Goal: Obtain resource: Download file/media

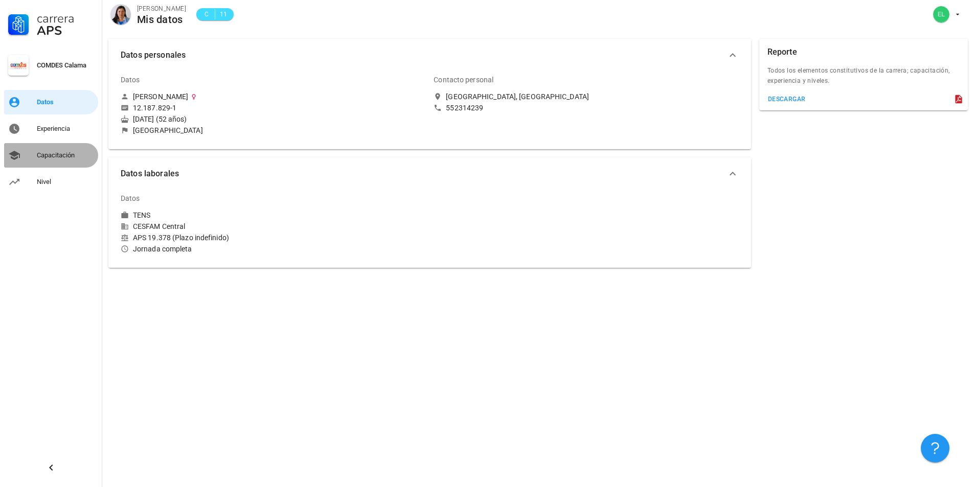
click at [54, 156] on div "Capacitación" at bounding box center [65, 155] width 57 height 8
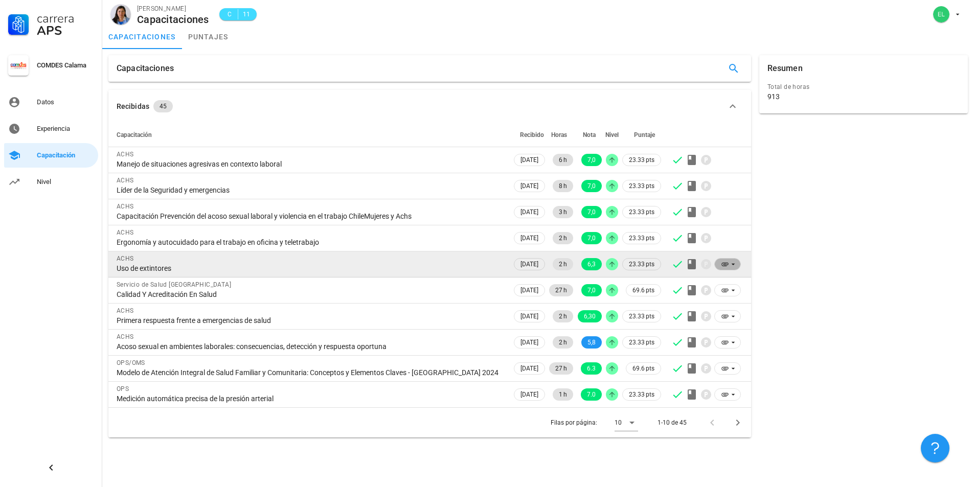
click at [721, 263] on icon at bounding box center [725, 264] width 8 height 8
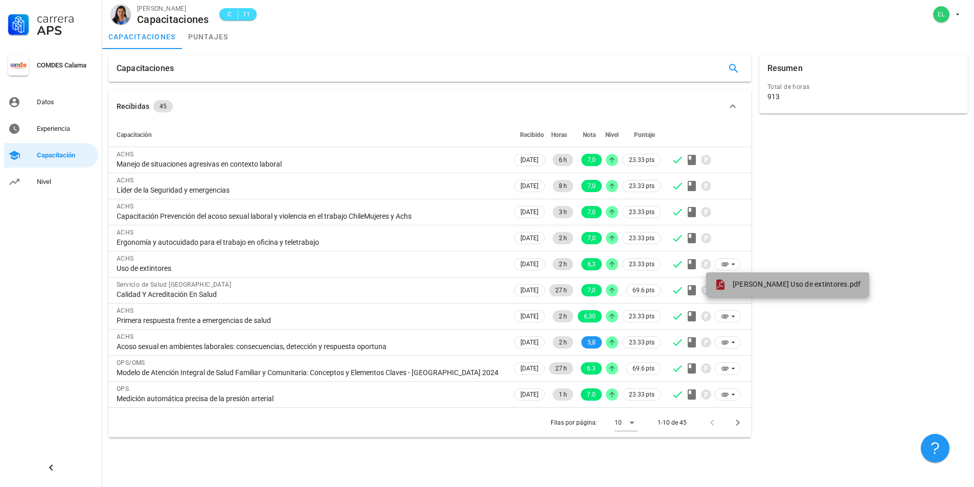
click at [739, 287] on span "[PERSON_NAME] Uso de extintores.pdf" at bounding box center [796, 284] width 128 height 8
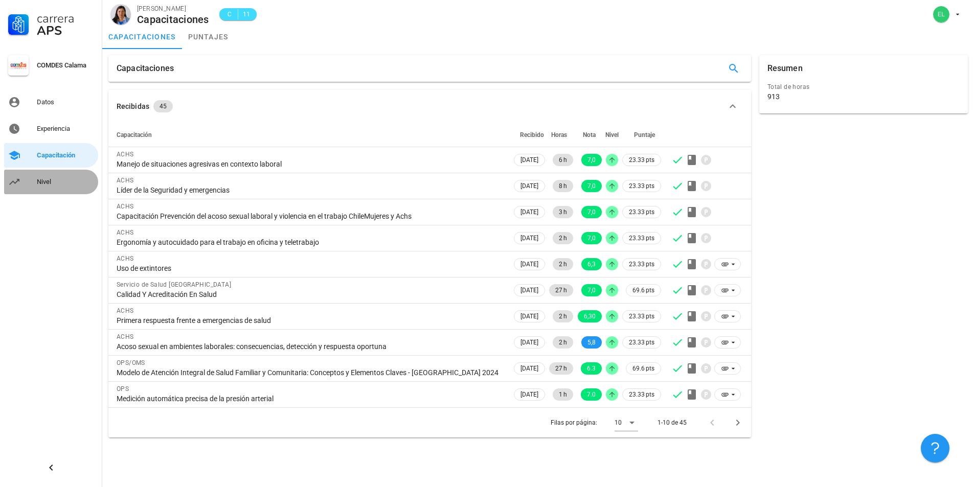
click at [56, 182] on div "Nivel" at bounding box center [65, 182] width 57 height 8
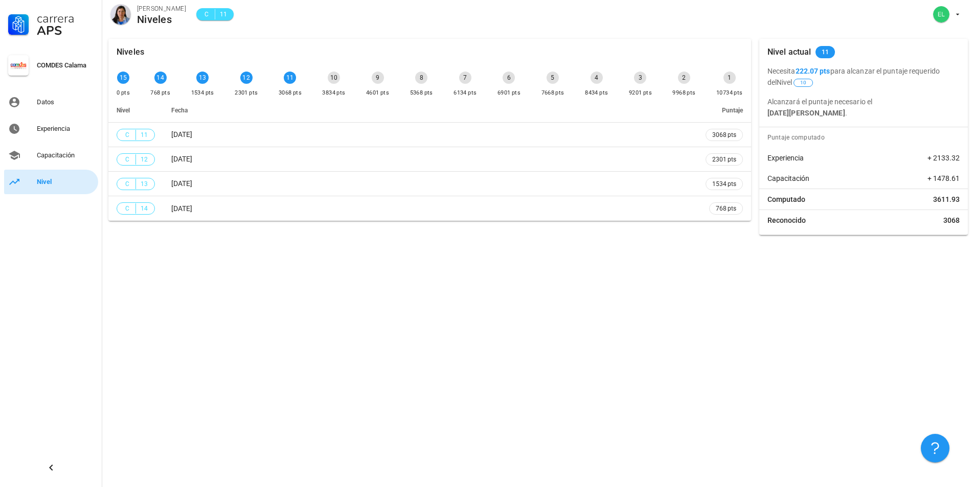
click at [47, 185] on div "Nivel" at bounding box center [65, 182] width 57 height 8
click at [50, 106] on div "Datos" at bounding box center [65, 102] width 57 height 8
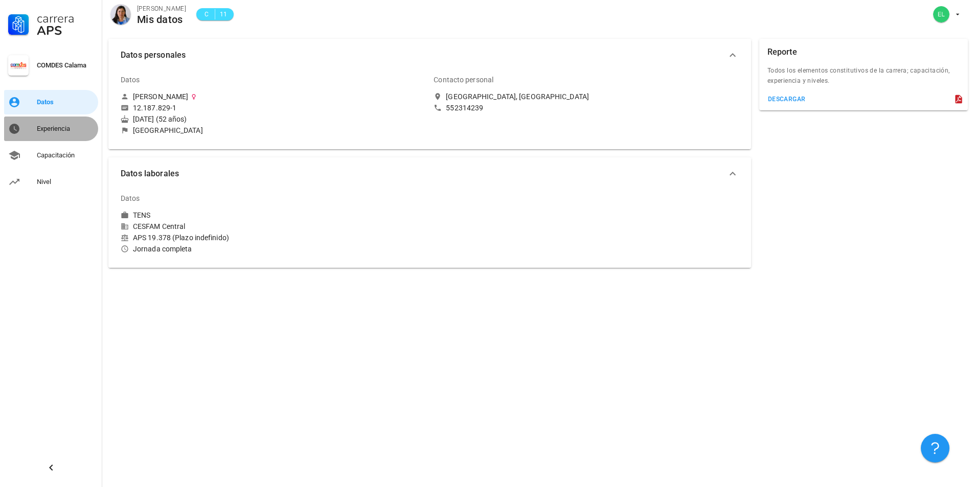
click at [50, 130] on div "Experiencia" at bounding box center [65, 129] width 57 height 8
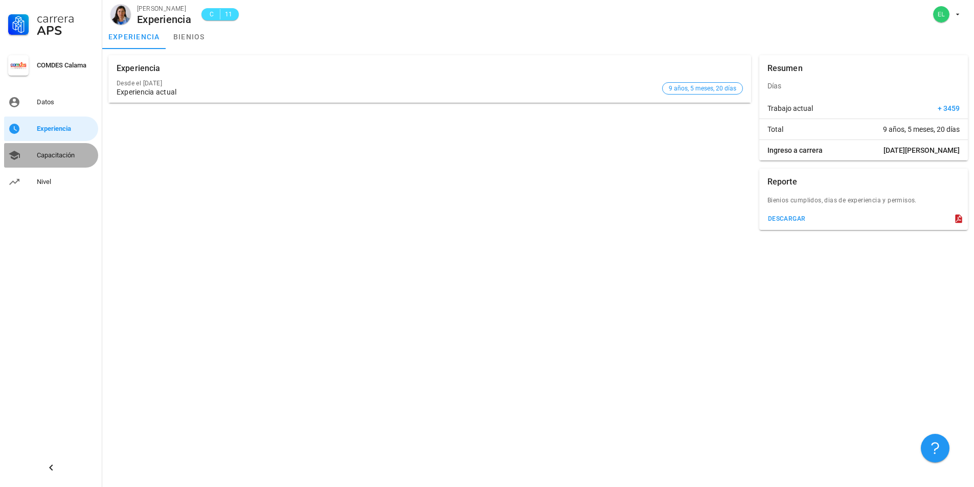
click at [52, 152] on div "Capacitación" at bounding box center [65, 155] width 57 height 8
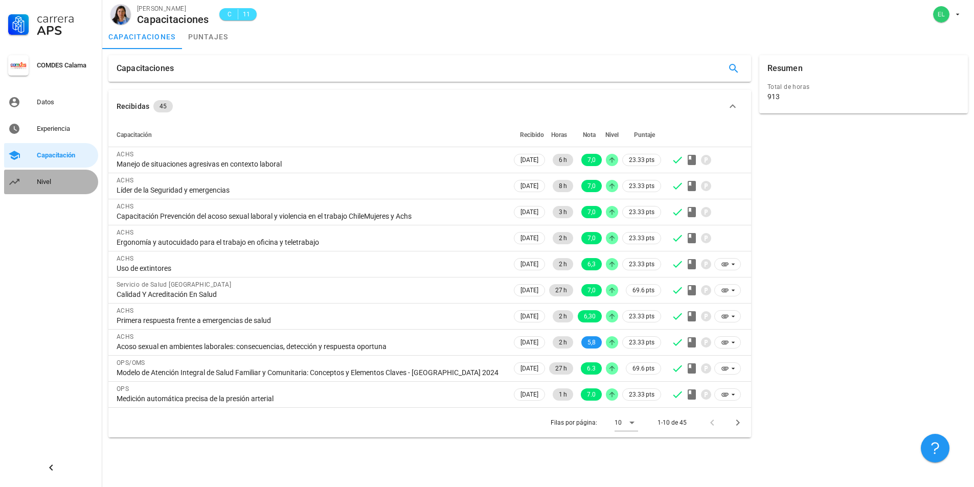
click at [40, 182] on div "Nivel" at bounding box center [65, 182] width 57 height 8
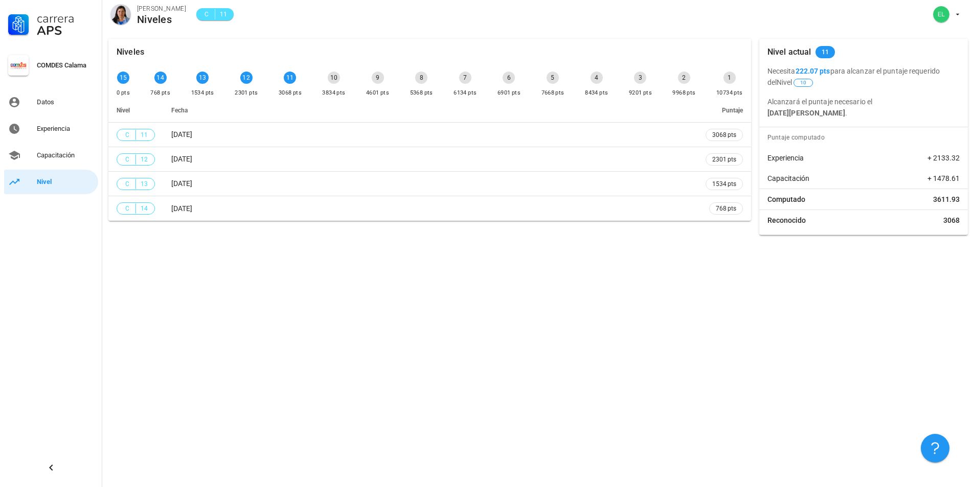
click at [206, 11] on div "C 11" at bounding box center [214, 14] width 25 height 10
click at [202, 11] on span "C" at bounding box center [206, 14] width 8 height 10
click at [72, 158] on div "Capacitación" at bounding box center [65, 155] width 57 height 8
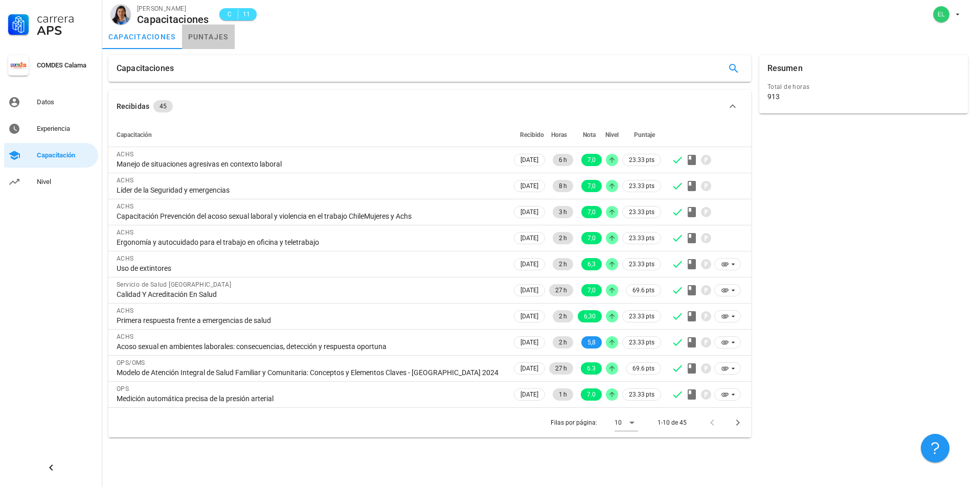
click at [203, 34] on link "puntajes" at bounding box center [208, 37] width 53 height 25
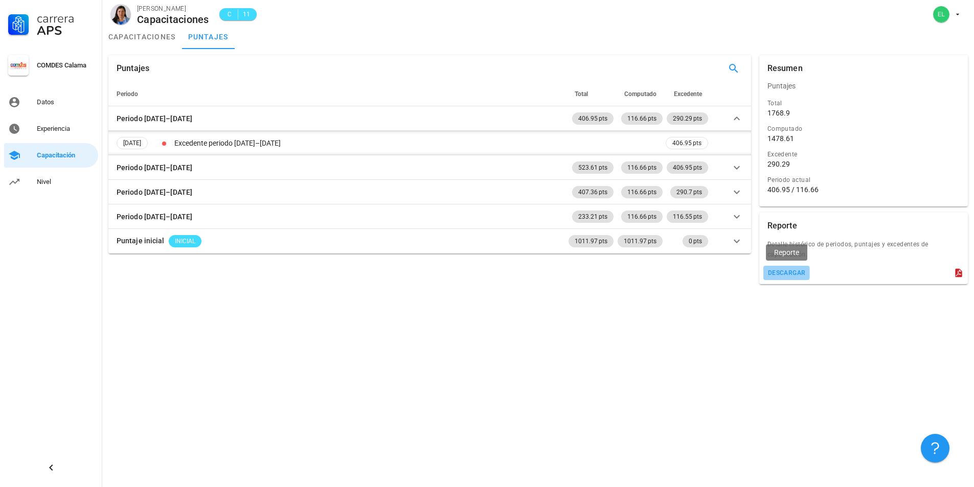
click at [776, 274] on div "descargar" at bounding box center [786, 272] width 38 height 7
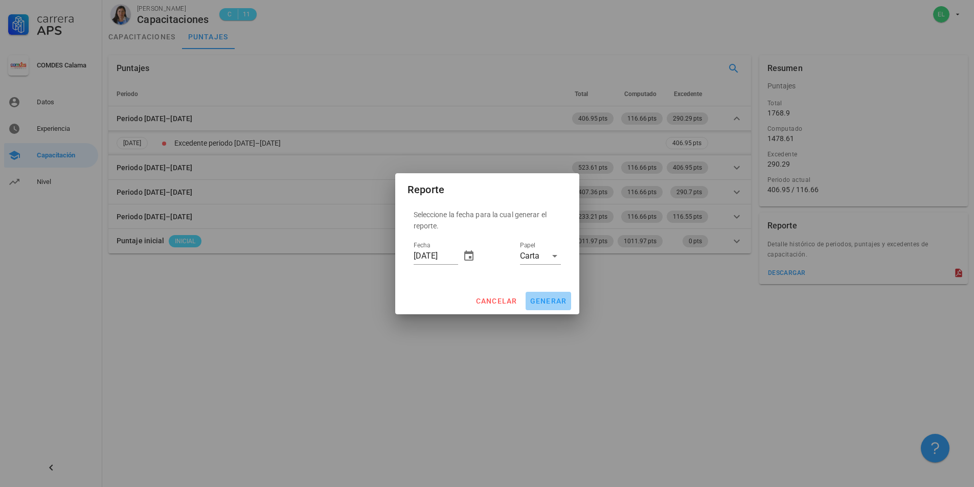
click at [546, 304] on span "generar" at bounding box center [547, 301] width 37 height 8
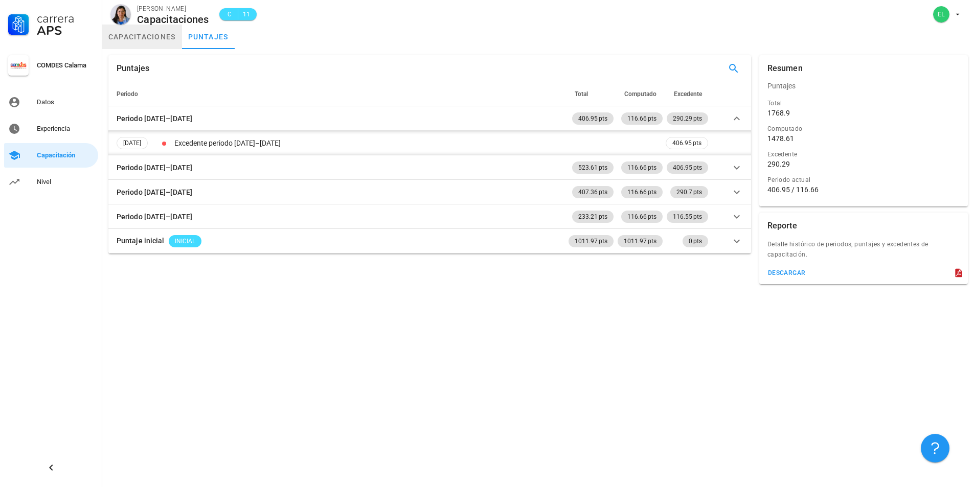
click at [154, 37] on link "capacitaciones" at bounding box center [142, 37] width 80 height 25
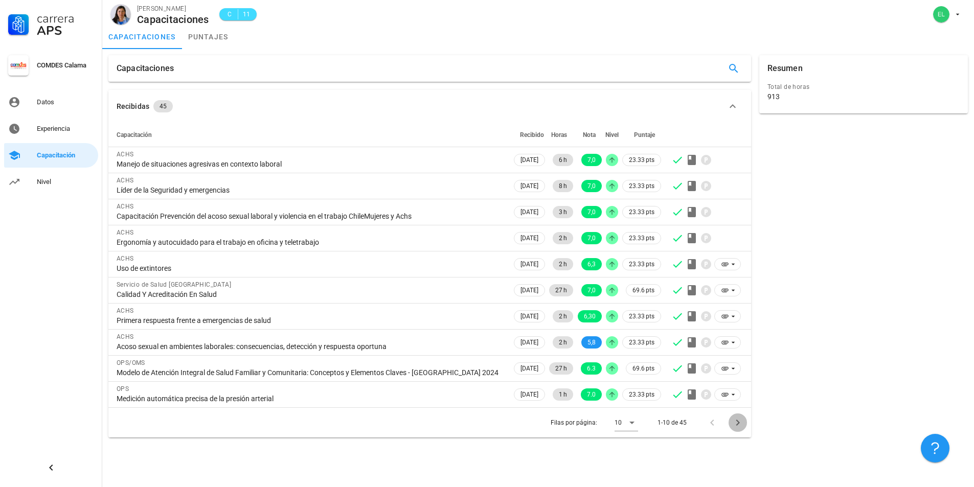
click at [742, 421] on icon "Página siguiente" at bounding box center [737, 423] width 12 height 12
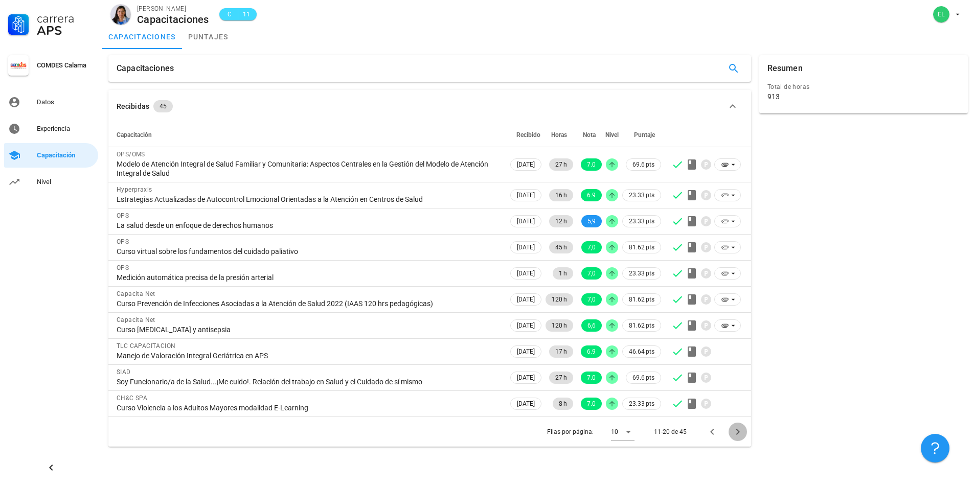
click at [736, 432] on icon "Página siguiente" at bounding box center [737, 432] width 12 height 12
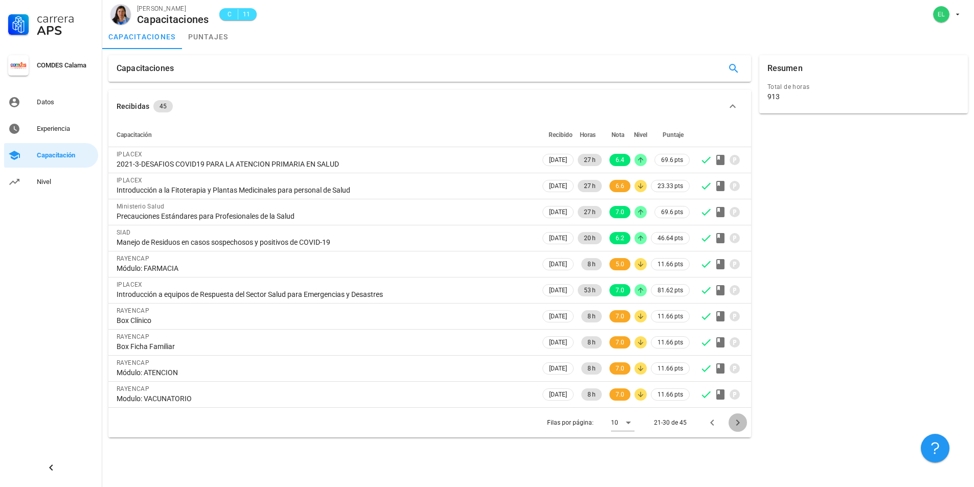
click at [743, 421] on icon "Página siguiente" at bounding box center [737, 423] width 12 height 12
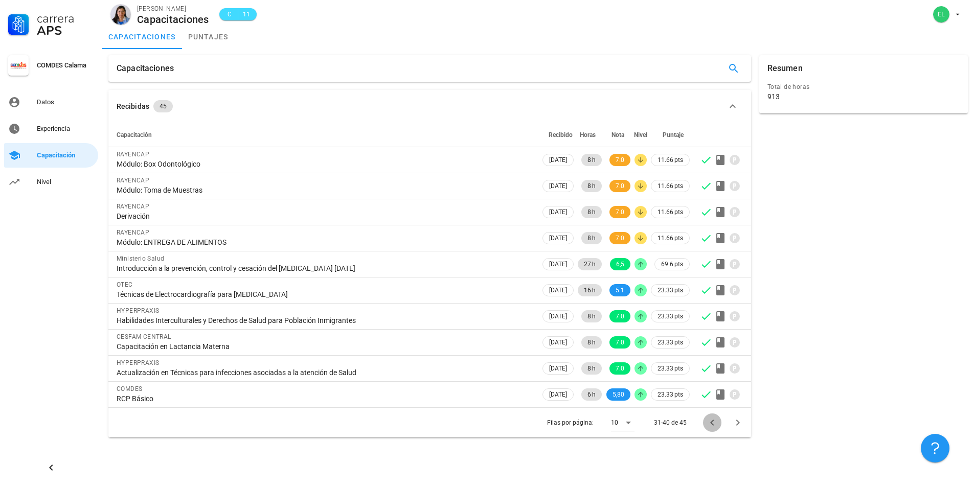
click at [717, 424] on icon "Página anterior" at bounding box center [712, 423] width 12 height 12
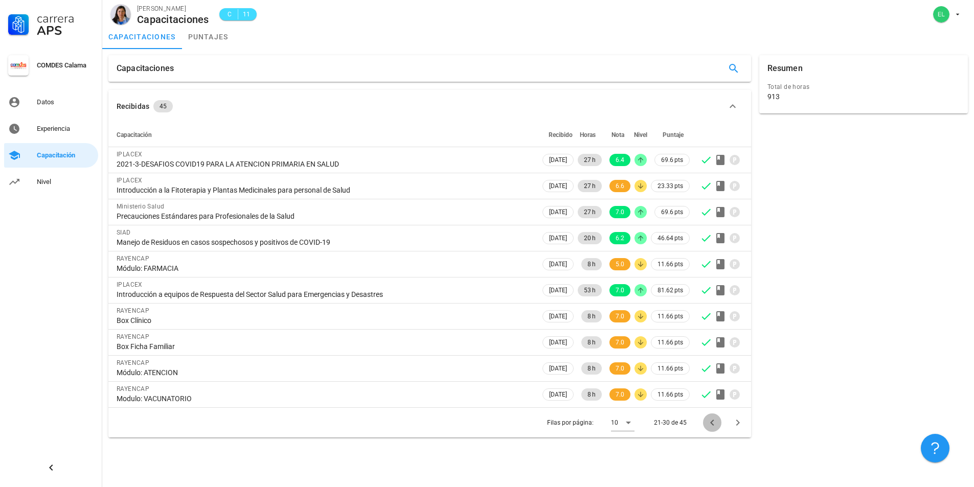
click at [717, 424] on icon "Página anterior" at bounding box center [712, 423] width 12 height 12
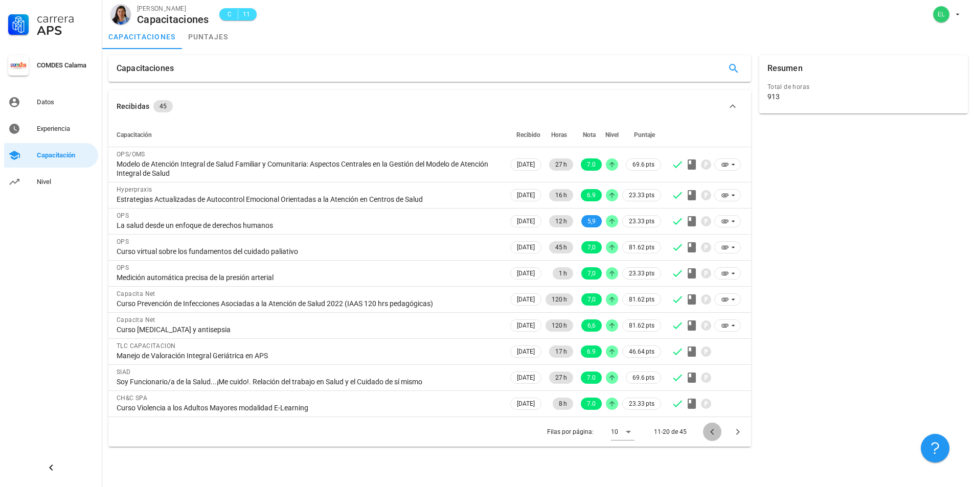
click at [716, 424] on button "Página anterior" at bounding box center [712, 432] width 18 height 18
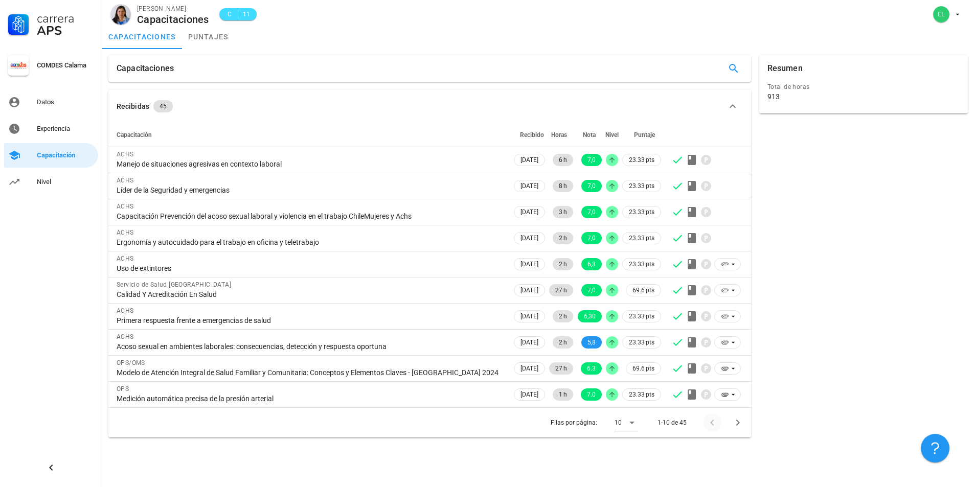
click at [716, 424] on div at bounding box center [714, 422] width 22 height 18
click at [715, 424] on div at bounding box center [714, 422] width 22 height 18
click at [47, 107] on div "Datos" at bounding box center [65, 102] width 57 height 16
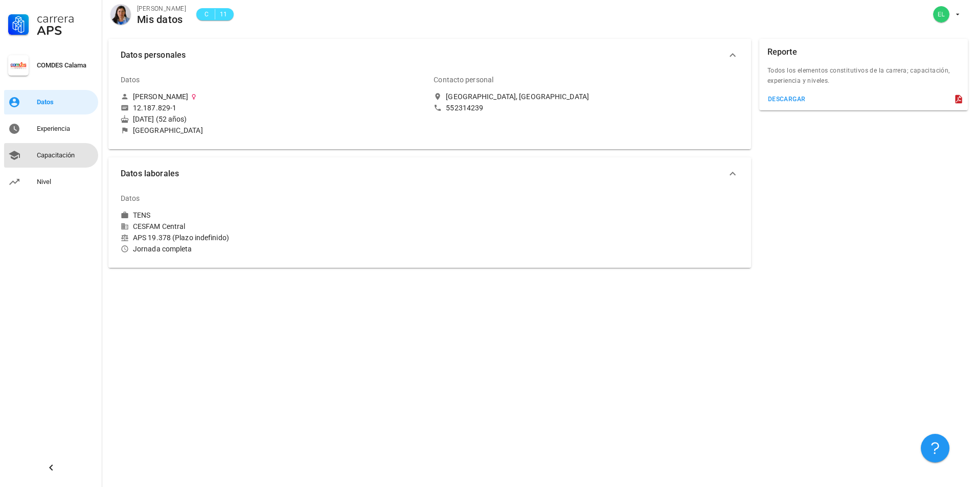
click at [54, 160] on div "Capacitación" at bounding box center [65, 155] width 57 height 16
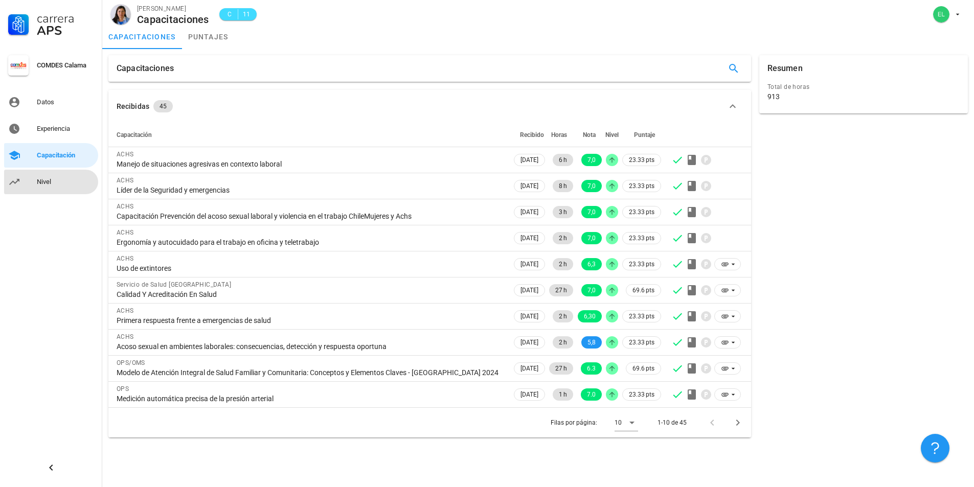
click at [43, 180] on div "Nivel" at bounding box center [65, 182] width 57 height 8
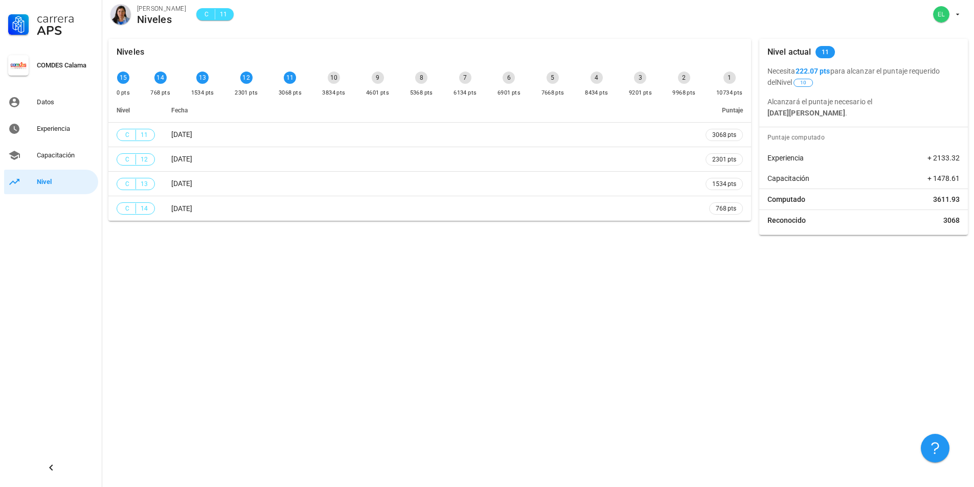
click at [15, 68] on div at bounding box center [18, 65] width 20 height 20
